Goal: Check status: Check status

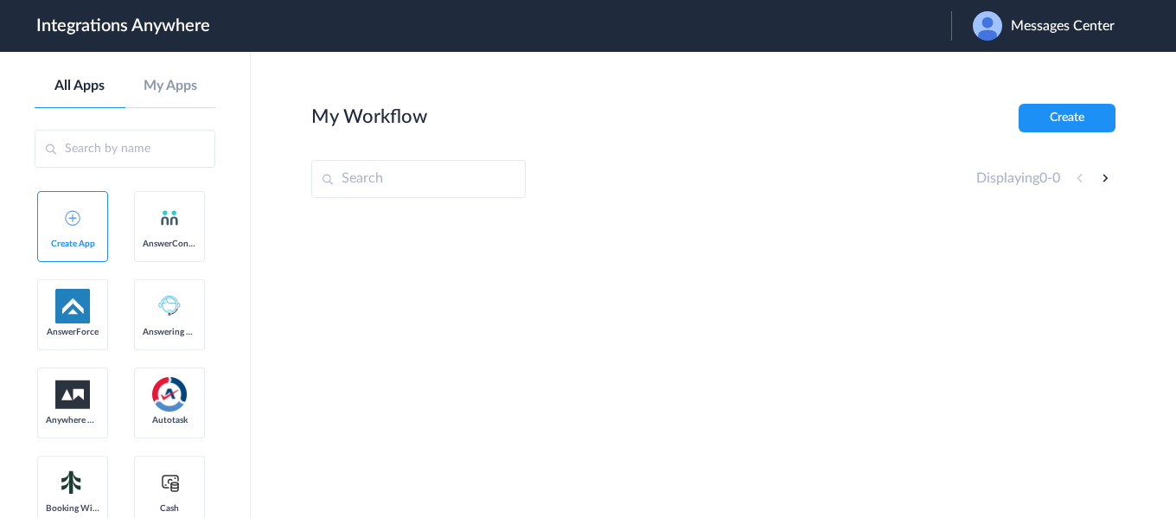
click at [1036, 27] on span "Messages Center" at bounding box center [1063, 26] width 104 height 16
click at [1003, 70] on li "Logout" at bounding box center [1041, 70] width 181 height 32
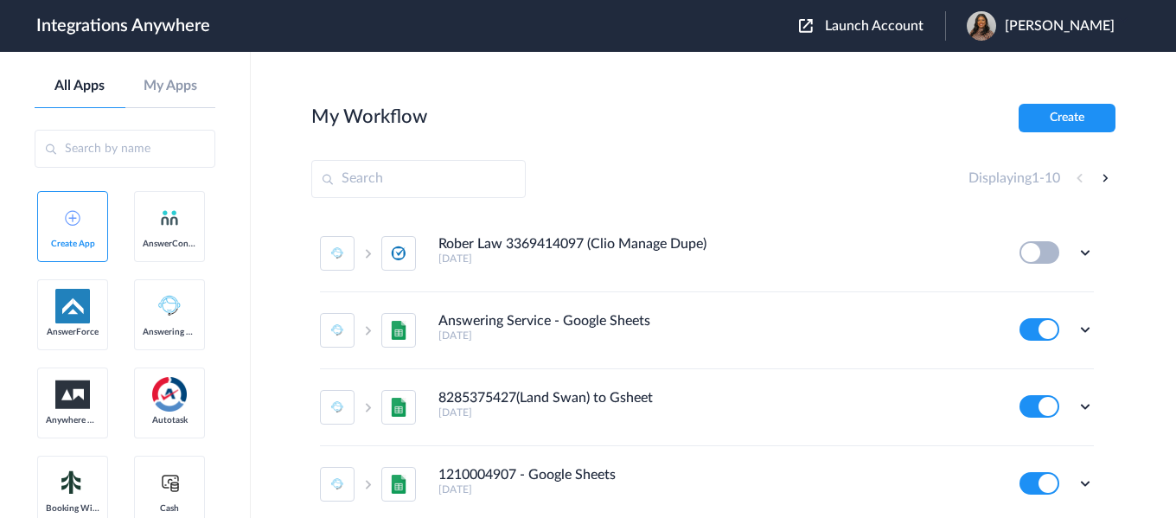
click at [864, 24] on span "Launch Account" at bounding box center [874, 26] width 99 height 14
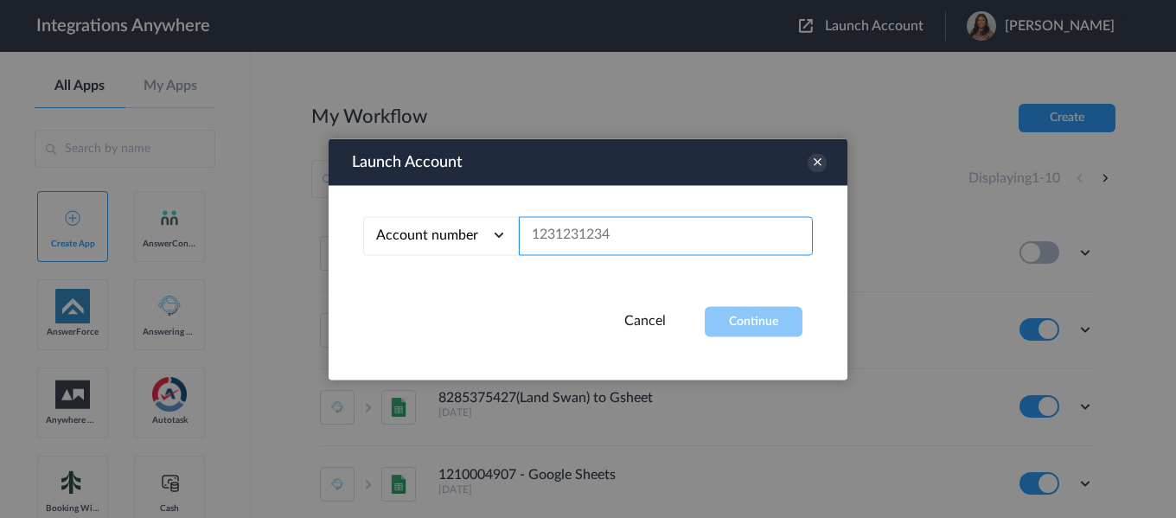
paste input "[URL][DOMAIN_NAME]"
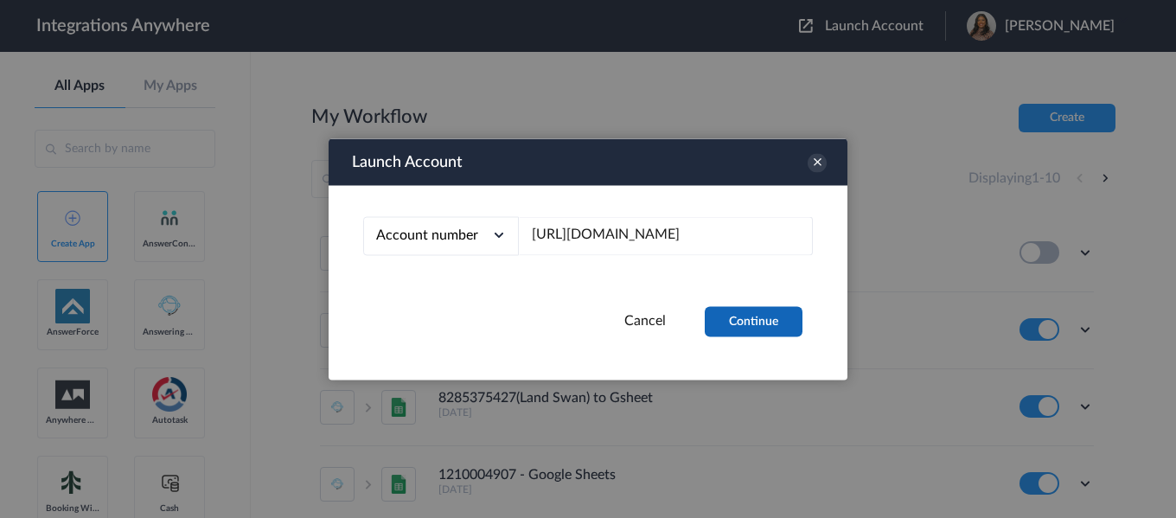
click at [756, 320] on button "Continue" at bounding box center [754, 321] width 98 height 30
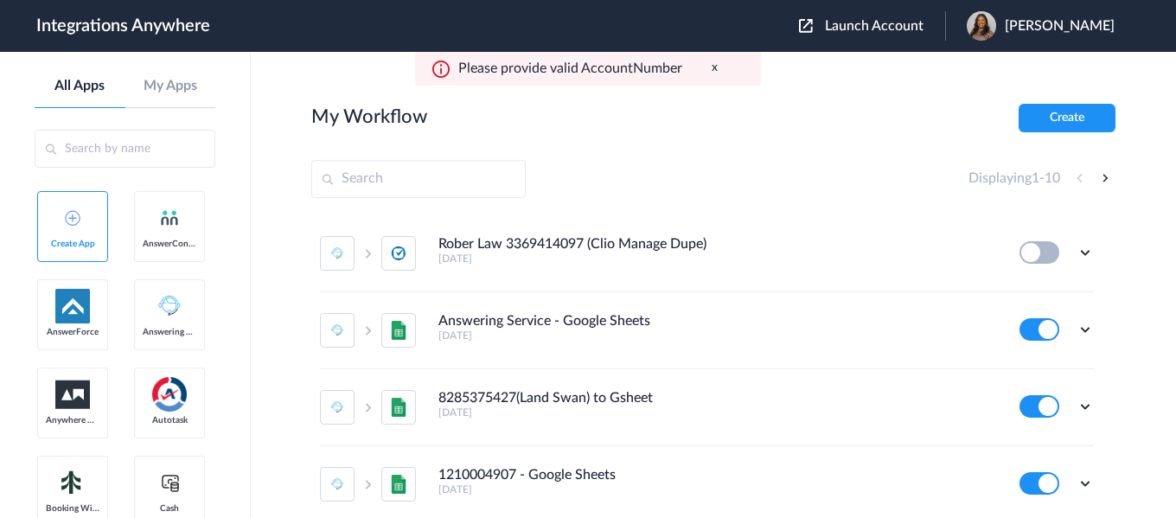
click at [892, 20] on span "Launch Account" at bounding box center [874, 26] width 99 height 14
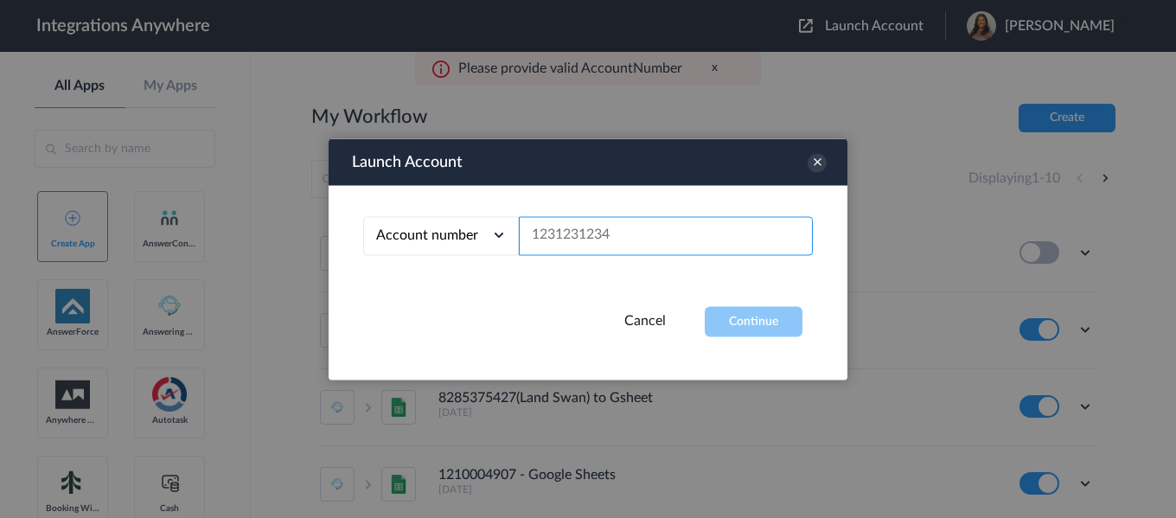
paste input "2399634429"
type input "2399634429"
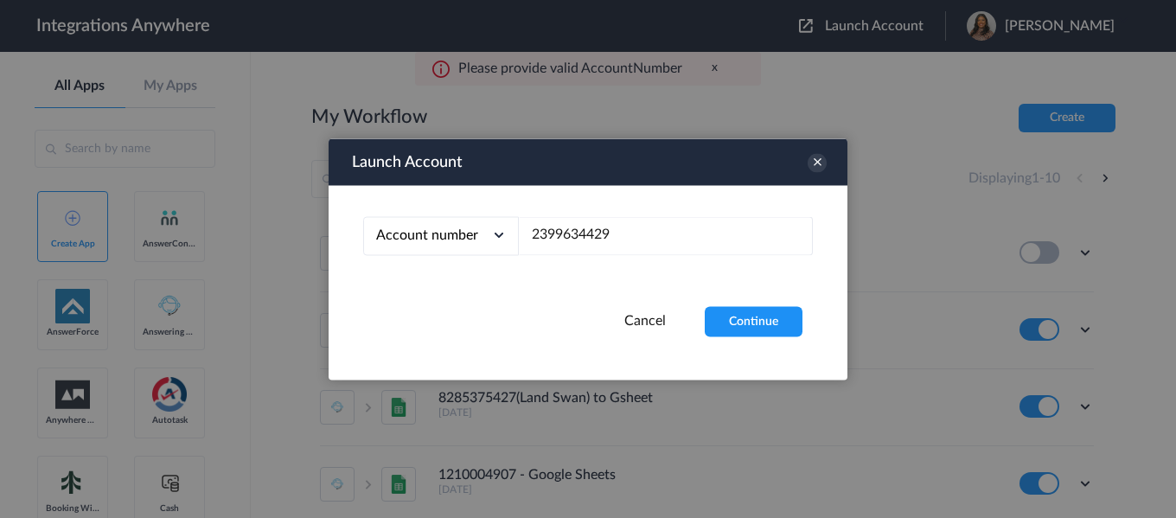
click at [744, 326] on button "Continue" at bounding box center [754, 321] width 98 height 30
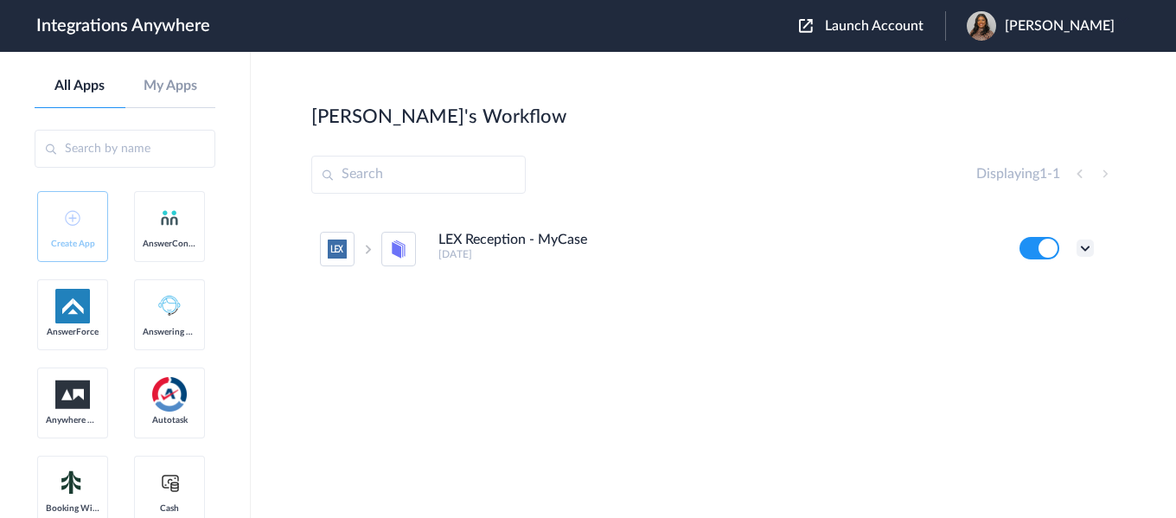
click at [1081, 254] on icon at bounding box center [1084, 247] width 17 height 17
click at [1022, 322] on link "Task history" at bounding box center [1035, 320] width 83 height 12
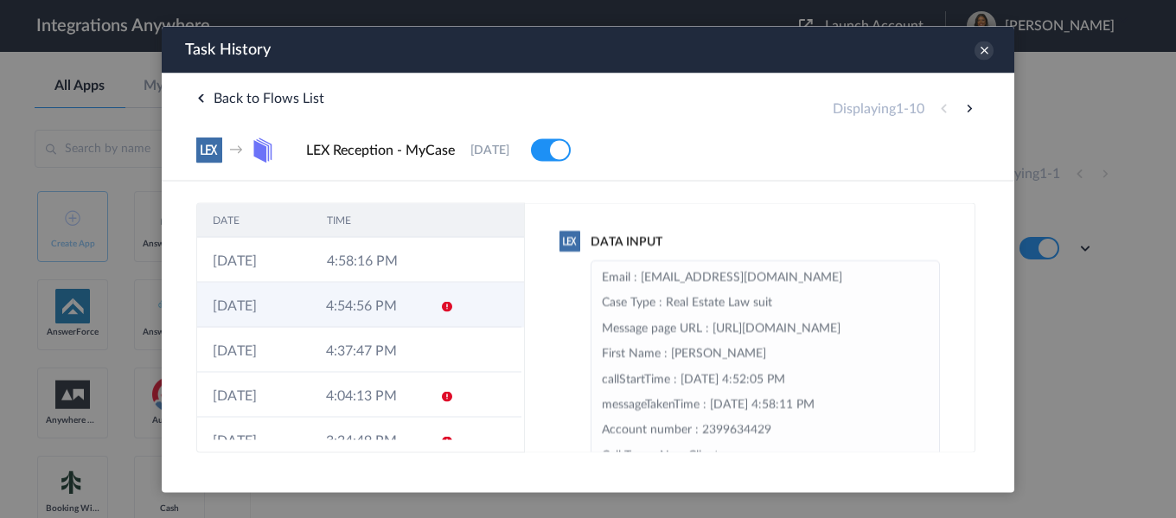
click at [373, 309] on td "4:54:56 PM" at bounding box center [366, 304] width 113 height 45
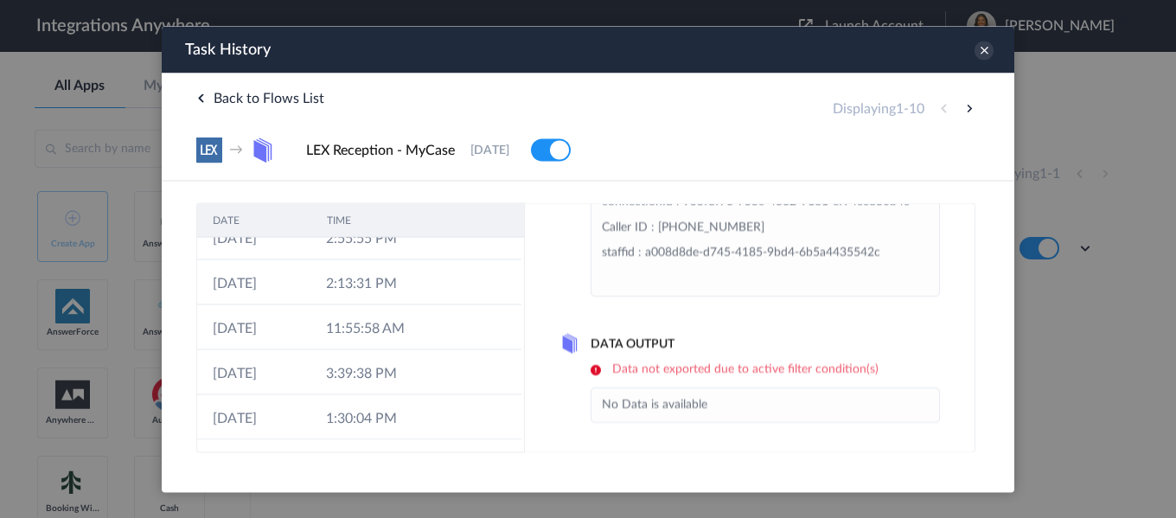
scroll to position [233, 0]
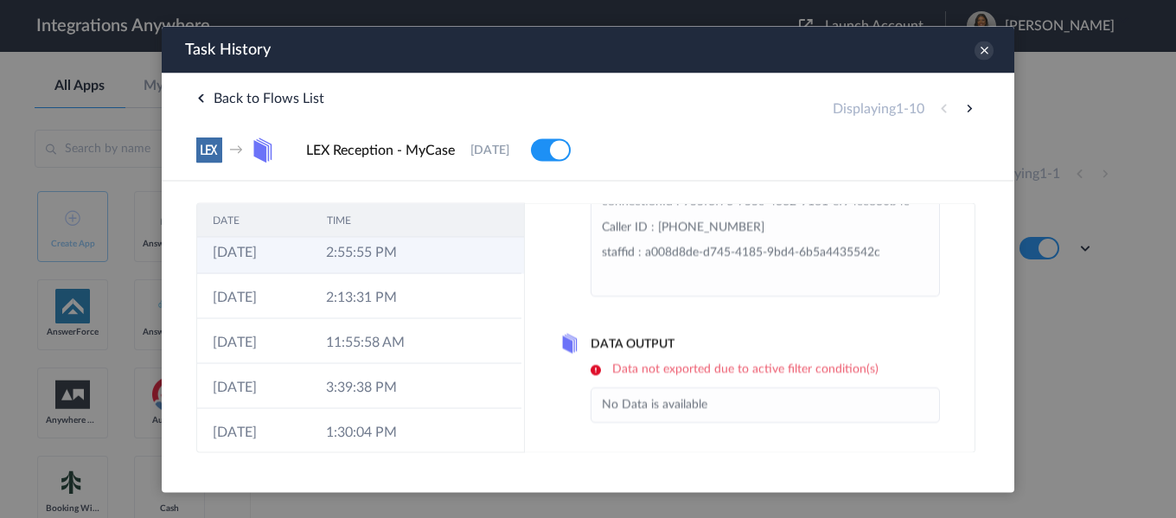
click at [406, 259] on td "2:55:55 PM" at bounding box center [366, 250] width 113 height 45
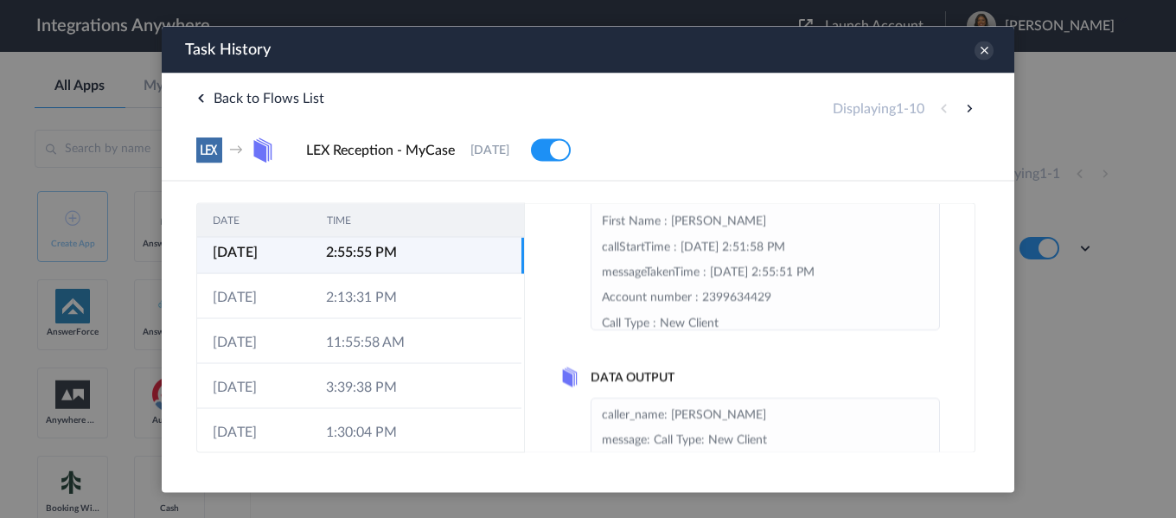
scroll to position [173, 0]
